Goal: Task Accomplishment & Management: Complete application form

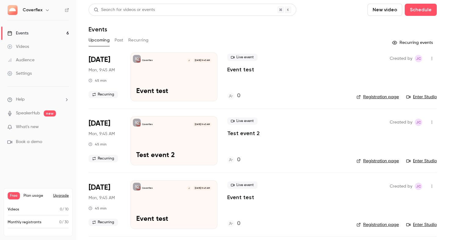
click at [122, 40] on button "Past" at bounding box center [119, 40] width 9 height 10
click at [31, 58] on div "Audience" at bounding box center [20, 60] width 27 height 6
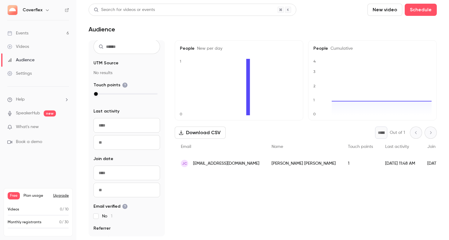
scroll to position [29, 0]
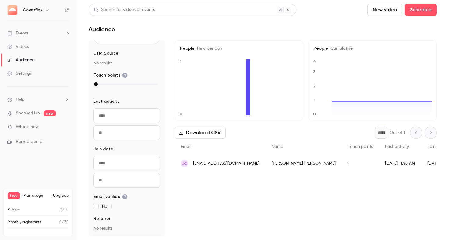
click at [26, 30] on div "Events" at bounding box center [17, 33] width 21 height 6
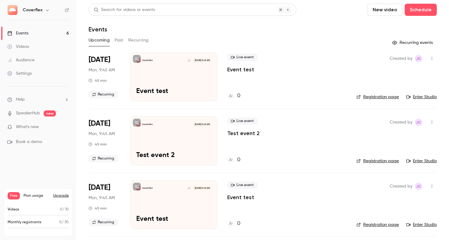
click at [118, 40] on button "Past" at bounding box center [119, 40] width 9 height 10
click at [137, 39] on button "Recurring" at bounding box center [138, 40] width 20 height 10
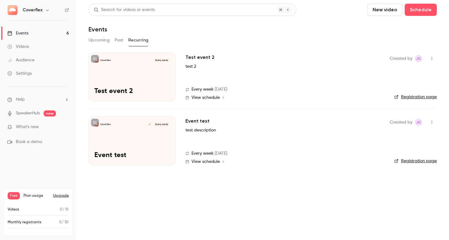
click at [108, 38] on button "Upcoming" at bounding box center [99, 40] width 21 height 10
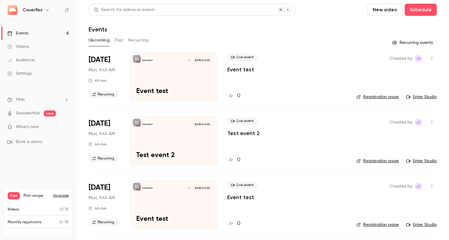
click at [120, 41] on button "Past" at bounding box center [119, 40] width 9 height 10
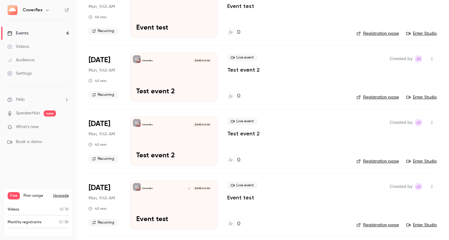
scroll to position [4474, 0]
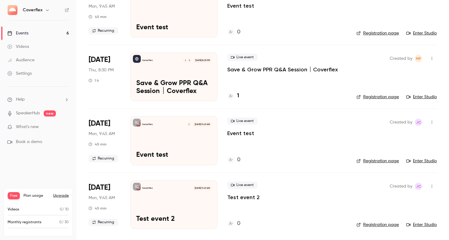
click at [29, 61] on div "Audience" at bounding box center [20, 60] width 27 height 6
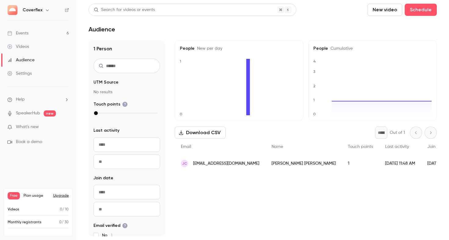
click at [29, 33] on link "Events 6" at bounding box center [38, 33] width 76 height 13
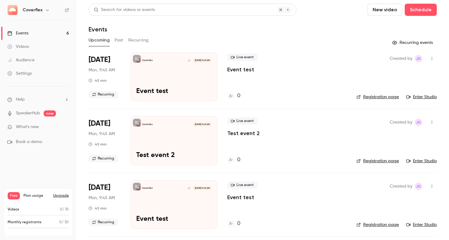
click at [105, 69] on span "Mon, 9:45 AM" at bounding box center [102, 70] width 26 height 6
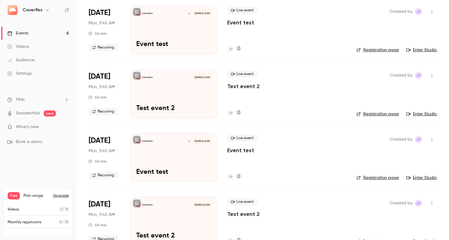
scroll to position [192, 0]
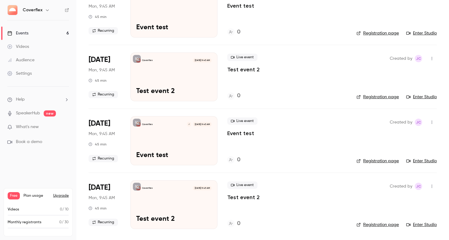
click at [96, 187] on span "[DATE]" at bounding box center [100, 188] width 22 height 10
click at [163, 209] on div "Coverflex [DATE] 9:45 AM Test event 2" at bounding box center [173, 204] width 87 height 49
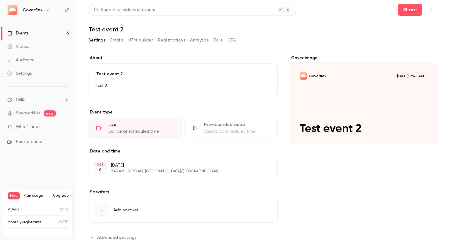
click at [193, 38] on button "Analytics" at bounding box center [199, 40] width 19 height 10
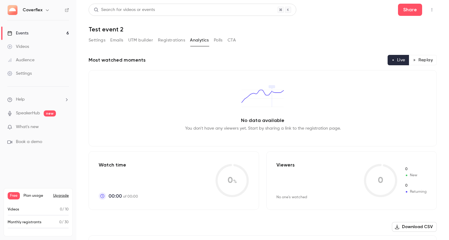
click at [171, 41] on button "Registrations" at bounding box center [171, 40] width 27 height 10
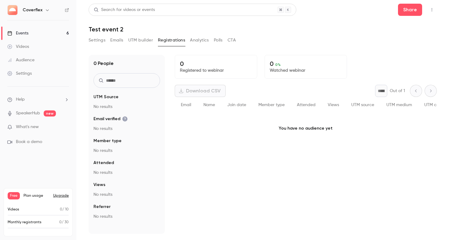
click at [105, 42] on button "Settings" at bounding box center [97, 40] width 17 height 10
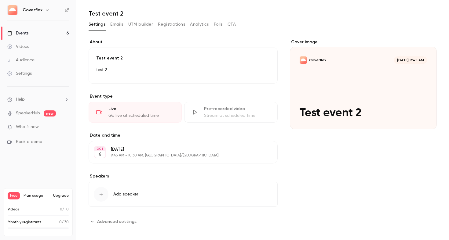
scroll to position [20, 0]
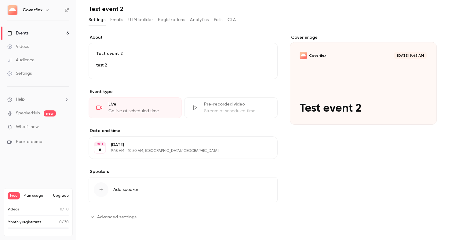
click at [221, 105] on div "Pre-recorded video" at bounding box center [237, 104] width 66 height 6
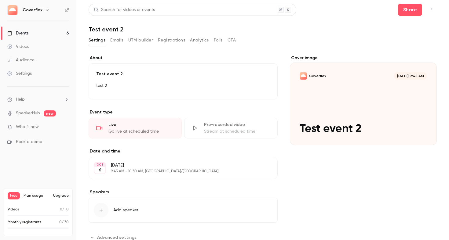
click at [123, 40] on button "Emails" at bounding box center [116, 40] width 13 height 10
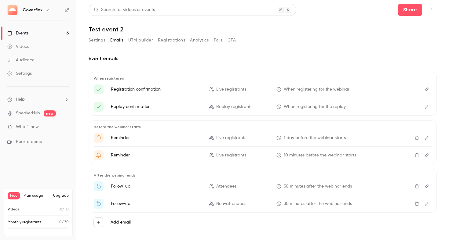
click at [425, 89] on icon "Edit" at bounding box center [427, 90] width 4 height 4
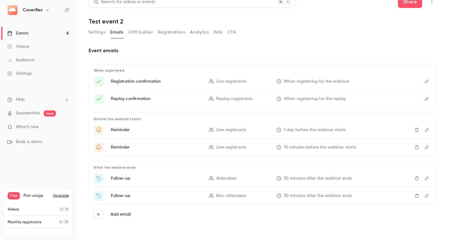
click at [39, 71] on link "Settings" at bounding box center [38, 73] width 76 height 13
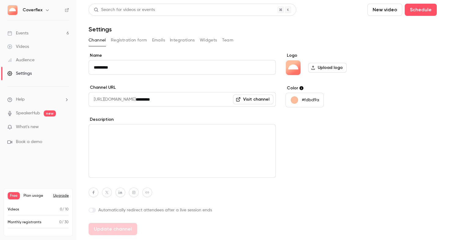
click at [154, 38] on button "Emails" at bounding box center [158, 40] width 13 height 10
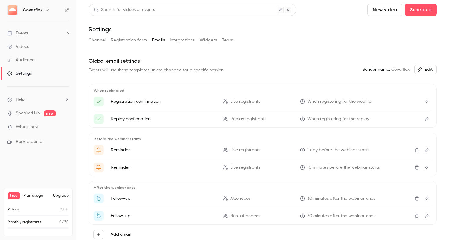
click at [127, 41] on button "Registration form" at bounding box center [129, 40] width 36 height 10
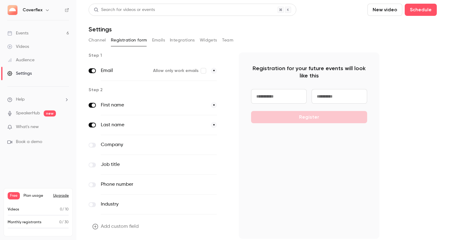
click at [159, 40] on button "Emails" at bounding box center [158, 40] width 13 height 10
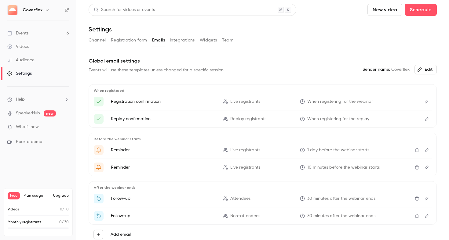
click at [182, 40] on button "Integrations" at bounding box center [182, 40] width 25 height 10
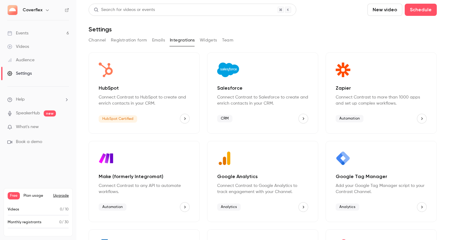
click at [209, 40] on button "Widgets" at bounding box center [208, 40] width 17 height 10
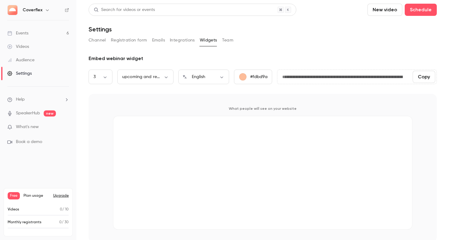
click at [227, 40] on button "Team" at bounding box center [228, 40] width 12 height 10
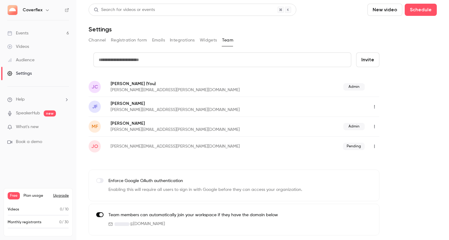
click at [103, 38] on button "Channel" at bounding box center [97, 40] width 17 height 10
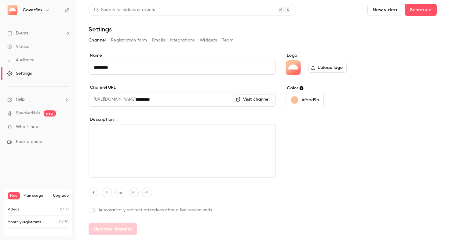
click at [132, 39] on button "Registration form" at bounding box center [129, 40] width 36 height 10
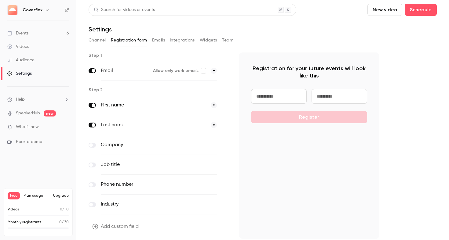
click at [173, 40] on button "Integrations" at bounding box center [182, 40] width 25 height 10
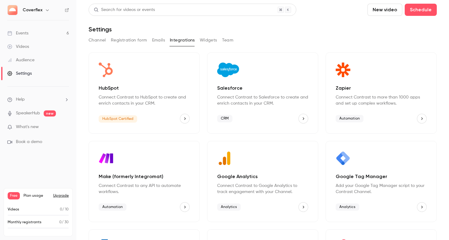
click at [162, 41] on button "Emails" at bounding box center [158, 40] width 13 height 10
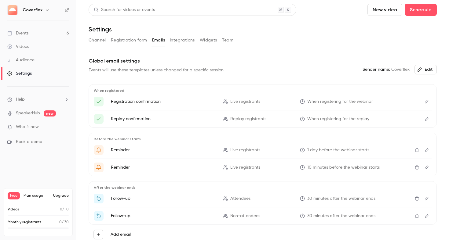
click at [186, 41] on button "Integrations" at bounding box center [182, 40] width 25 height 10
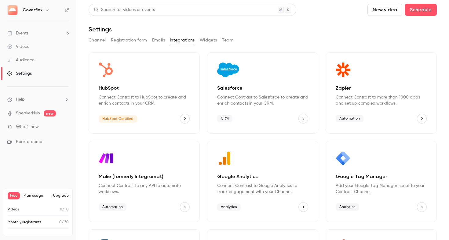
click at [210, 41] on button "Widgets" at bounding box center [208, 40] width 17 height 10
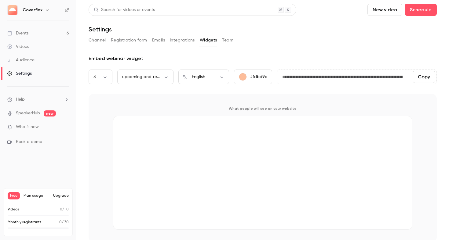
click at [224, 40] on button "Team" at bounding box center [228, 40] width 12 height 10
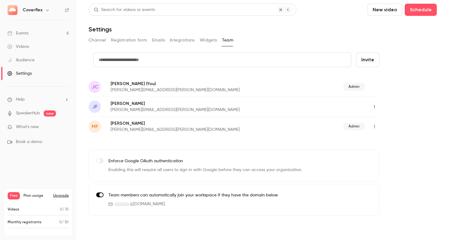
click at [101, 39] on button "Channel" at bounding box center [97, 40] width 17 height 10
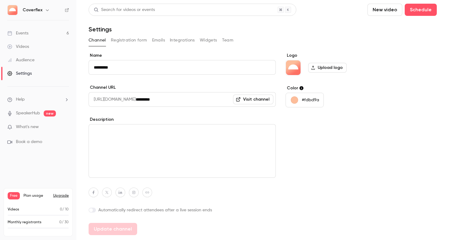
click at [120, 40] on button "Registration form" at bounding box center [129, 40] width 36 height 10
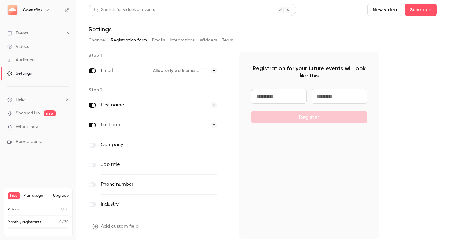
click at [158, 39] on button "Emails" at bounding box center [158, 40] width 13 height 10
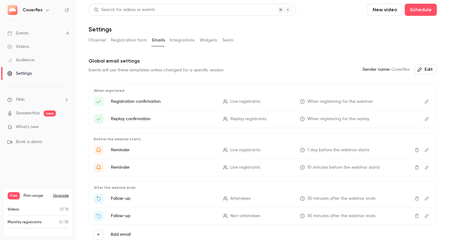
click at [422, 102] on button "Edit" at bounding box center [427, 102] width 10 height 10
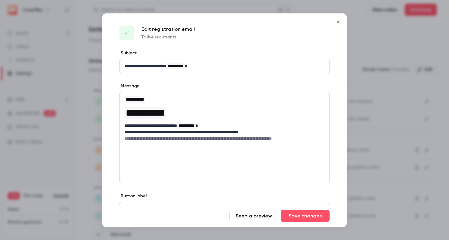
click at [339, 23] on icon "Close" at bounding box center [337, 21] width 3 height 3
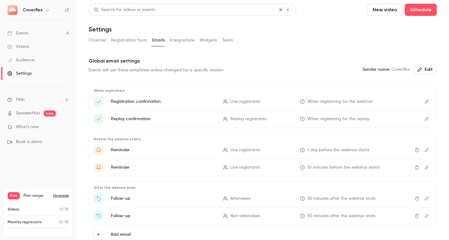
click at [97, 39] on button "Channel" at bounding box center [97, 40] width 17 height 10
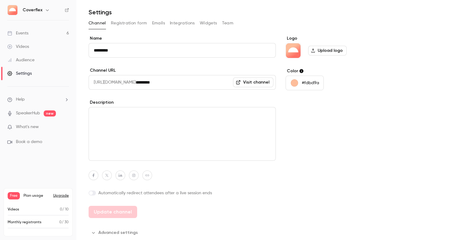
scroll to position [18, 0]
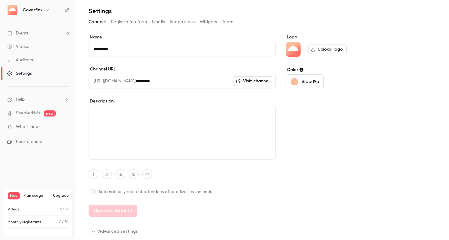
click at [254, 83] on link "Visit channel" at bounding box center [253, 81] width 40 height 10
click at [39, 129] on p "What's new" at bounding box center [33, 127] width 52 height 6
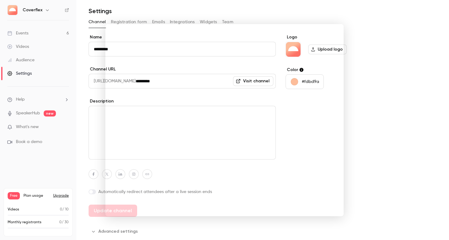
click at [397, 104] on div at bounding box center [224, 120] width 449 height 240
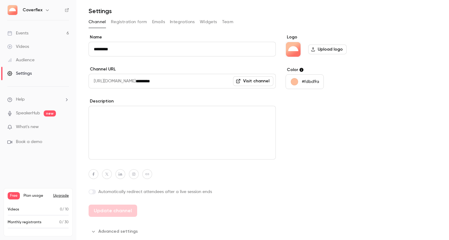
click at [397, 104] on div "Name ********* Channel URL [URL][DOMAIN_NAME] ********* Visit channel Descripti…" at bounding box center [263, 135] width 348 height 202
click at [63, 37] on link "Events 6" at bounding box center [38, 33] width 76 height 13
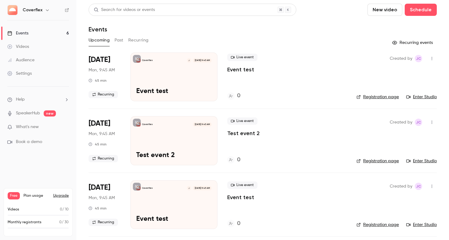
drag, startPoint x: 376, startPoint y: 11, endPoint x: 290, endPoint y: 50, distance: 94.7
click at [290, 50] on div "Search for videos or events New video Schedule Events Upcoming Past Recurring R…" at bounding box center [263, 216] width 348 height 425
click at [147, 73] on div "Coverflex J [DATE] 9:45 AM Event test" at bounding box center [173, 77] width 87 height 49
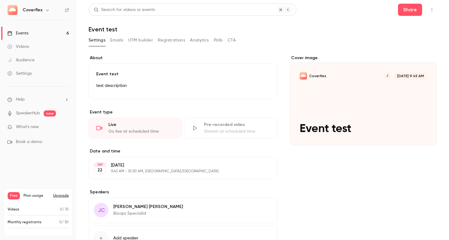
click at [123, 38] on button "Emails" at bounding box center [116, 40] width 13 height 10
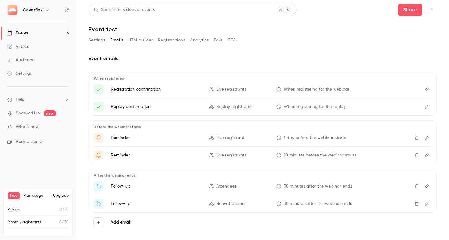
click at [143, 41] on button "UTM builder" at bounding box center [140, 40] width 25 height 10
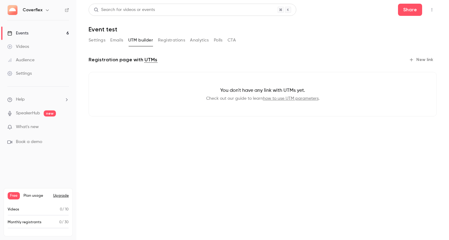
click at [169, 41] on button "Registrations" at bounding box center [171, 40] width 27 height 10
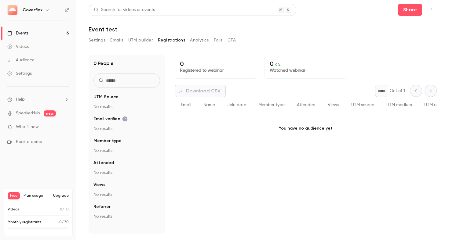
click at [208, 43] on button "Analytics" at bounding box center [199, 40] width 19 height 10
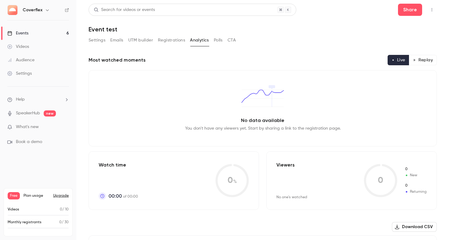
click at [222, 41] on button "Polls" at bounding box center [218, 40] width 9 height 10
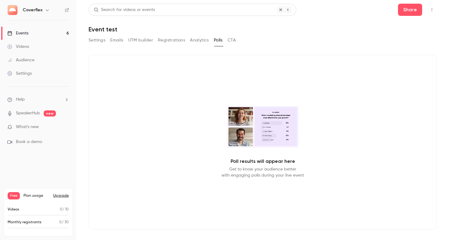
click at [236, 41] on button "CTA" at bounding box center [231, 40] width 8 height 10
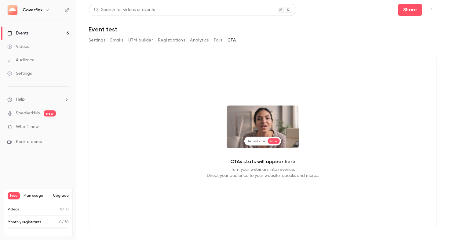
click at [32, 36] on link "Events 6" at bounding box center [38, 33] width 76 height 13
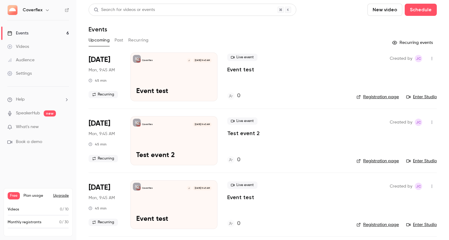
click at [391, 14] on button "New video" at bounding box center [384, 10] width 35 height 12
click at [418, 10] on div at bounding box center [224, 120] width 449 height 240
click at [418, 10] on button "Schedule" at bounding box center [421, 10] width 32 height 12
click at [404, 29] on div "One time event" at bounding box center [403, 27] width 46 height 6
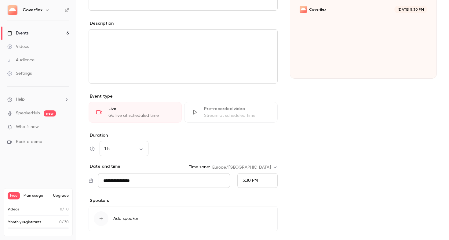
scroll to position [88, 0]
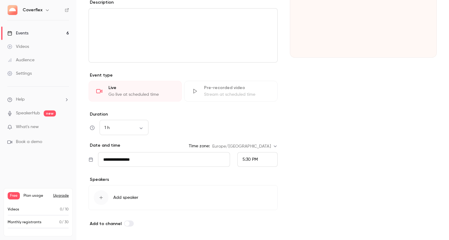
click at [233, 97] on div "Stream at scheduled time" at bounding box center [237, 95] width 66 height 6
click at [193, 91] on icon at bounding box center [195, 91] width 6 height 6
click at [196, 89] on icon at bounding box center [195, 91] width 6 height 6
click at [232, 81] on div "**********" at bounding box center [183, 97] width 189 height 260
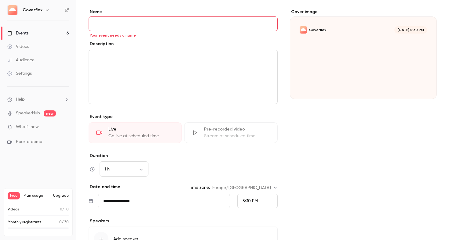
scroll to position [0, 0]
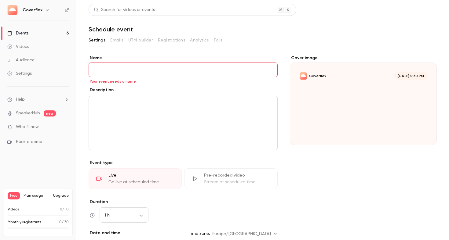
click at [187, 69] on input "Name" at bounding box center [183, 70] width 189 height 15
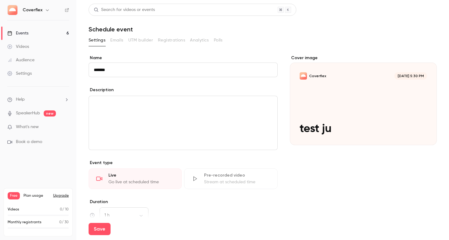
type input "*******"
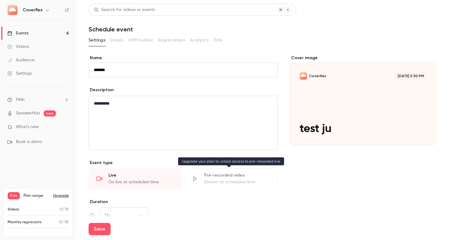
click at [206, 185] on div "Stream at scheduled time" at bounding box center [237, 182] width 66 height 6
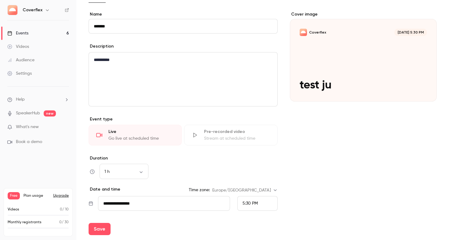
scroll to position [57, 0]
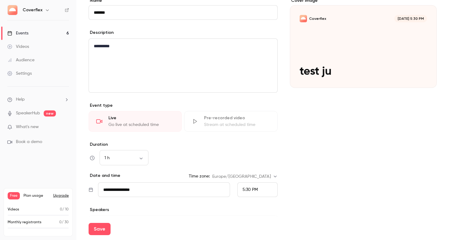
click at [197, 122] on div "Pre-recorded video Stream at scheduled time" at bounding box center [230, 121] width 93 height 21
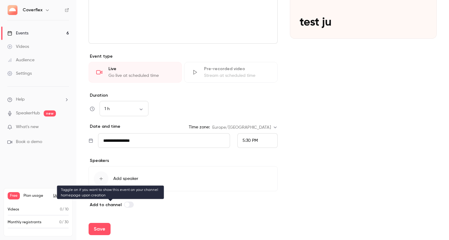
click at [130, 206] on label at bounding box center [129, 205] width 10 height 6
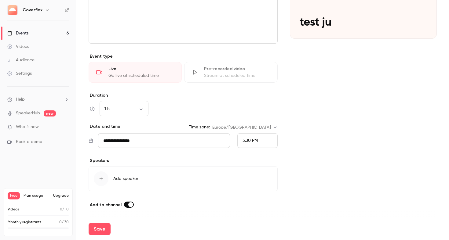
click at [130, 206] on span at bounding box center [130, 204] width 5 height 5
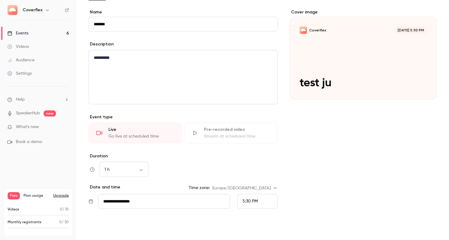
scroll to position [0, 0]
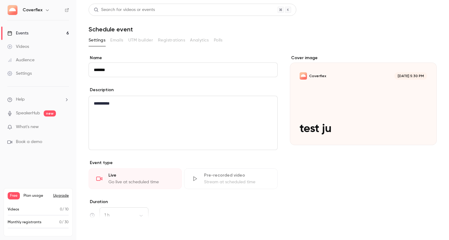
click at [92, 227] on button "Save" at bounding box center [100, 229] width 22 height 12
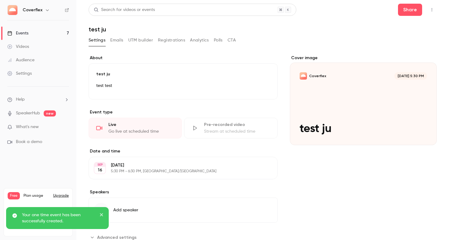
click at [118, 36] on button "Emails" at bounding box center [116, 40] width 13 height 10
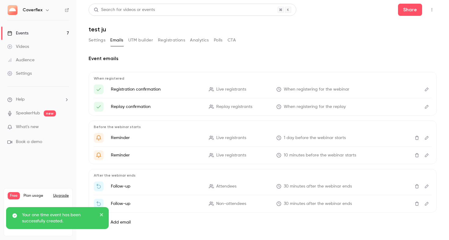
click at [142, 40] on button "UTM builder" at bounding box center [140, 40] width 25 height 10
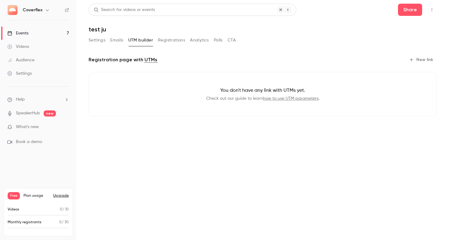
click at [105, 41] on button "Settings" at bounding box center [97, 40] width 17 height 10
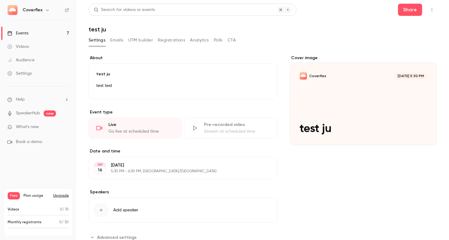
click at [429, 8] on icon "button" at bounding box center [431, 10] width 5 height 4
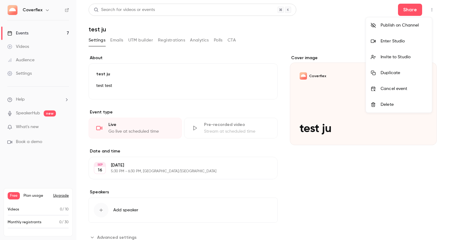
click at [400, 42] on div "Enter Studio" at bounding box center [403, 41] width 46 height 6
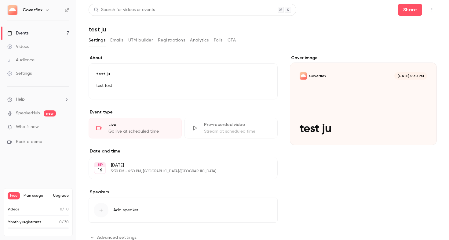
click at [428, 7] on button "button" at bounding box center [432, 10] width 10 height 10
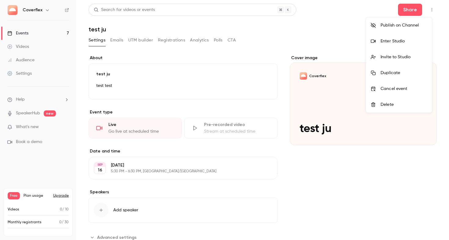
click at [49, 100] on div at bounding box center [224, 120] width 449 height 240
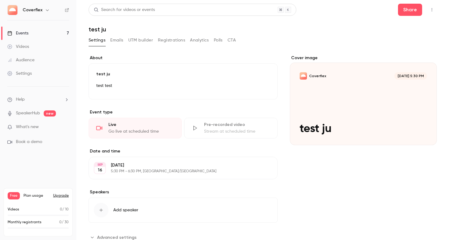
click at [49, 98] on li "Help" at bounding box center [38, 99] width 62 height 6
click at [92, 106] on link "Help center" at bounding box center [112, 112] width 67 height 16
